Goal: Information Seeking & Learning: Learn about a topic

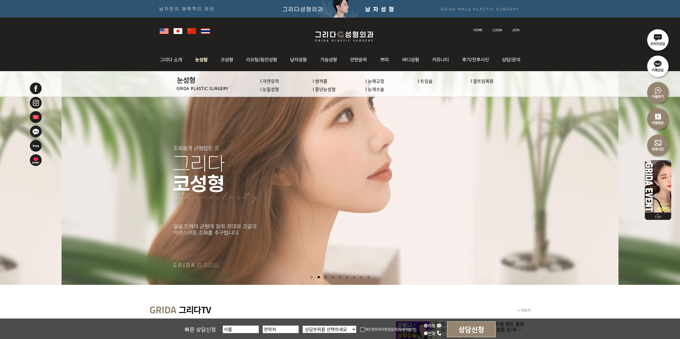
click at [201, 59] on img at bounding box center [201, 59] width 26 height 23
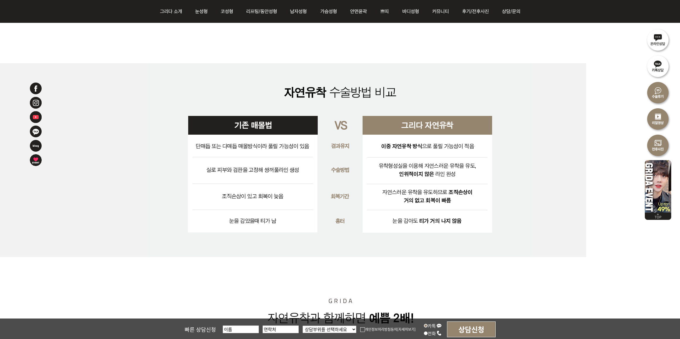
scroll to position [1246, 0]
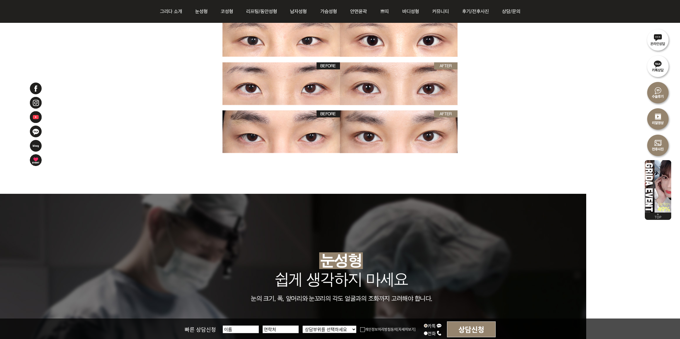
scroll to position [0, 0]
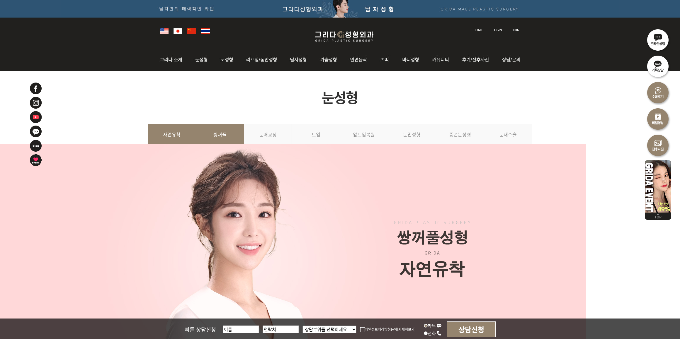
click at [207, 150] on link "쌍꺼풀" at bounding box center [220, 137] width 48 height 27
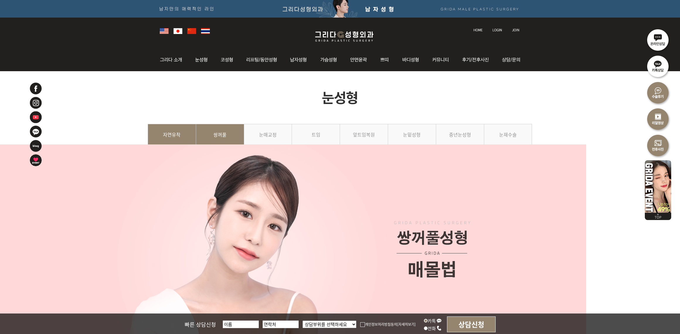
click at [185, 151] on link "자연유착" at bounding box center [172, 137] width 48 height 27
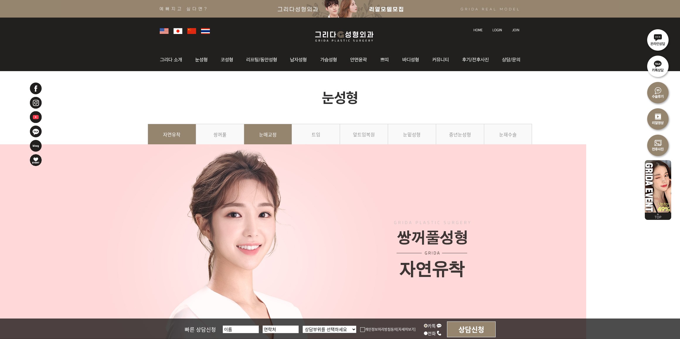
click at [288, 151] on link "눈매교정" at bounding box center [268, 137] width 48 height 27
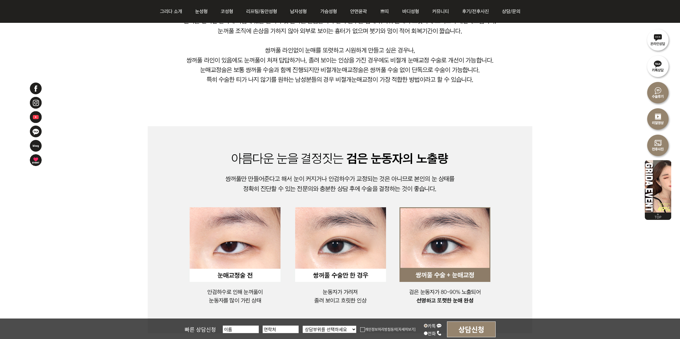
scroll to position [586, 0]
